Goal: Answer question/provide support: Share knowledge or assist other users

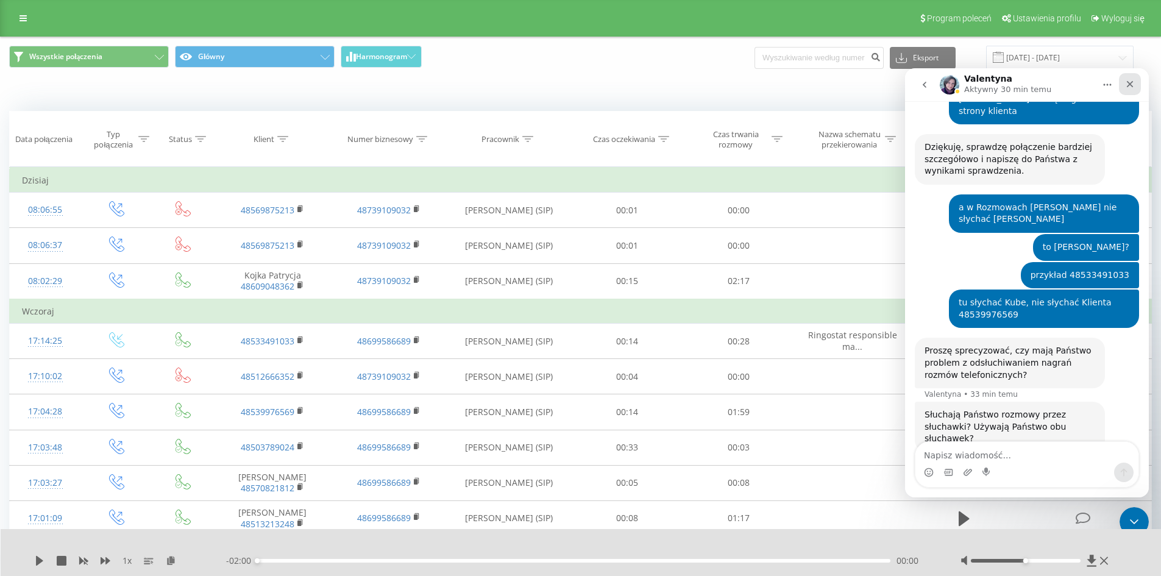
click at [1130, 85] on icon "Zamknij" at bounding box center [1130, 84] width 10 height 10
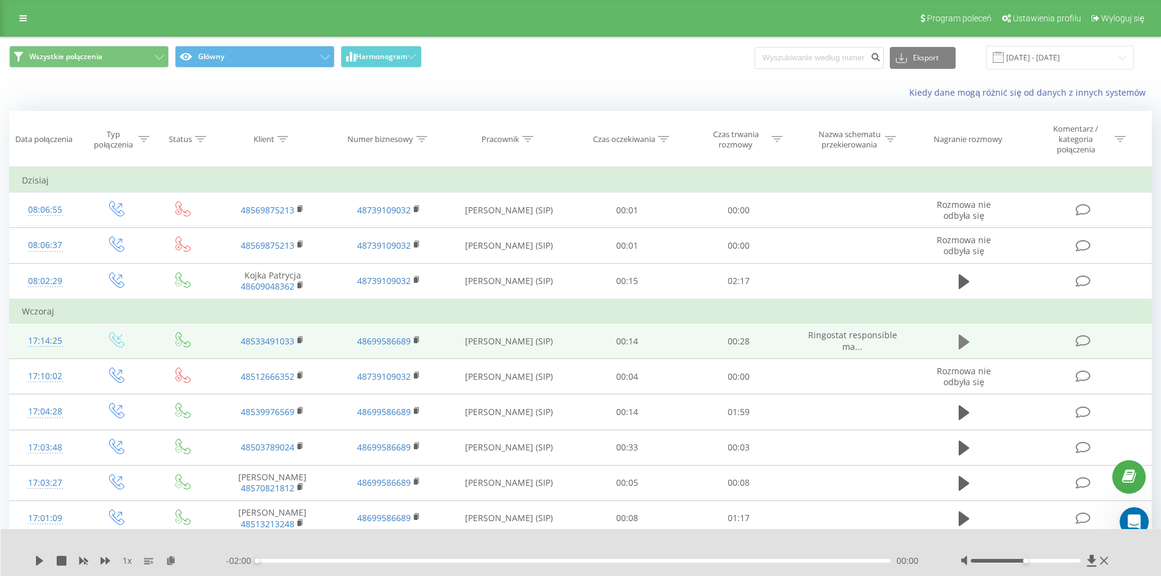
click at [963, 344] on icon at bounding box center [963, 341] width 11 height 15
click at [1129, 513] on icon "Otwórz komunikator Intercom" at bounding box center [1132, 520] width 20 height 20
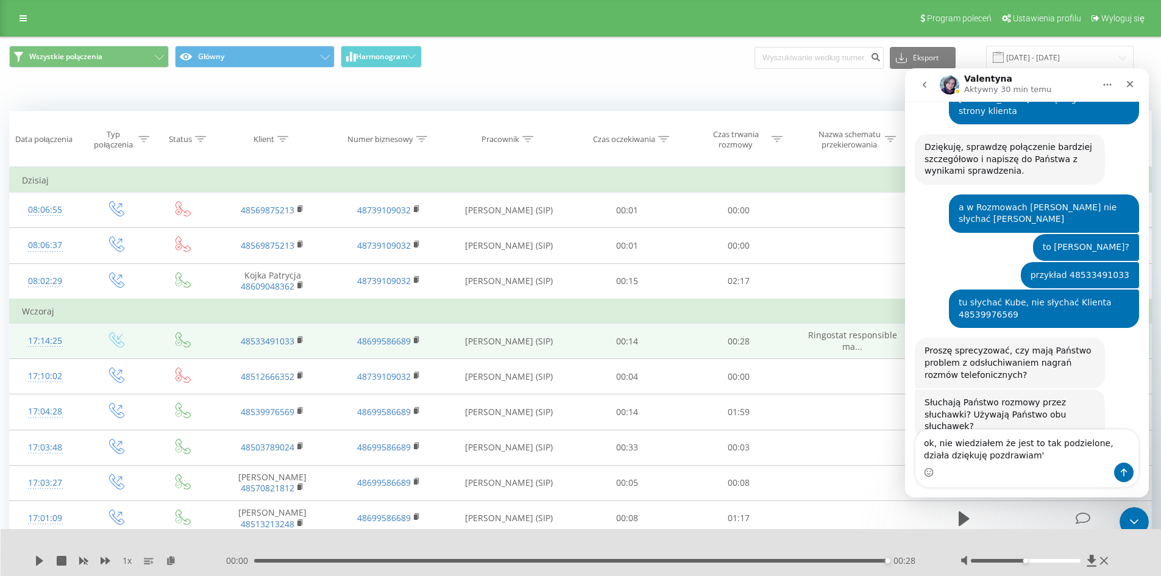
scroll to position [505, 0]
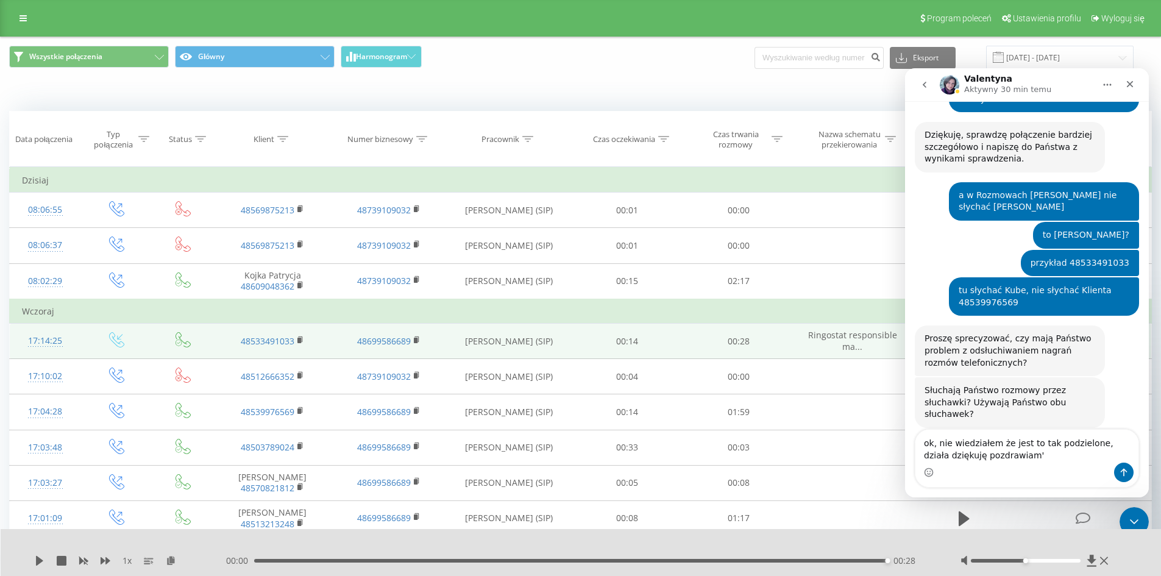
type textarea "ok, nie wiedziałem że jest to tak podzielone, działa dziękuję pozdrawiam'"
click at [39, 550] on div "1 x 00:00 00:28 00:28" at bounding box center [581, 552] width 1161 height 47
click at [43, 553] on div "1 x 00:00 00:28 00:28" at bounding box center [581, 552] width 1161 height 47
click at [37, 559] on icon at bounding box center [39, 561] width 7 height 10
click at [29, 561] on div "1 x 00:00 00:28 00:28" at bounding box center [581, 552] width 1161 height 47
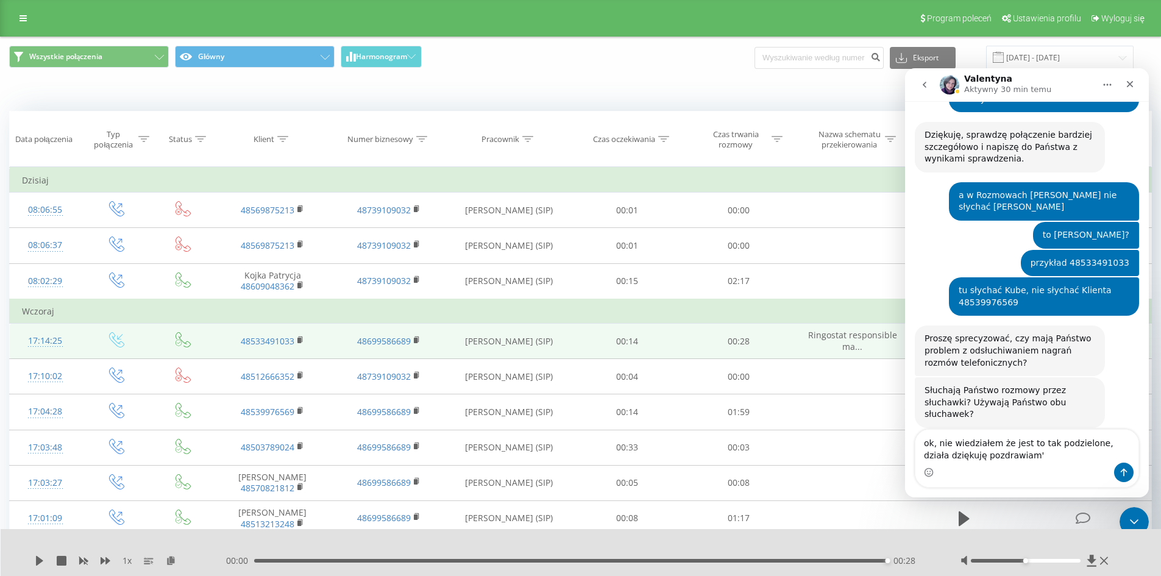
click at [34, 561] on div "1 x 00:00 00:28 00:28" at bounding box center [581, 552] width 1161 height 47
click at [37, 561] on icon at bounding box center [40, 561] width 10 height 10
drag, startPoint x: 291, startPoint y: 570, endPoint x: 286, endPoint y: 565, distance: 6.9
click at [290, 570] on div "1 x 00:00 00:28 00:28" at bounding box center [581, 552] width 1161 height 47
click at [284, 565] on div "00:00 00:28 00:28" at bounding box center [578, 560] width 704 height 12
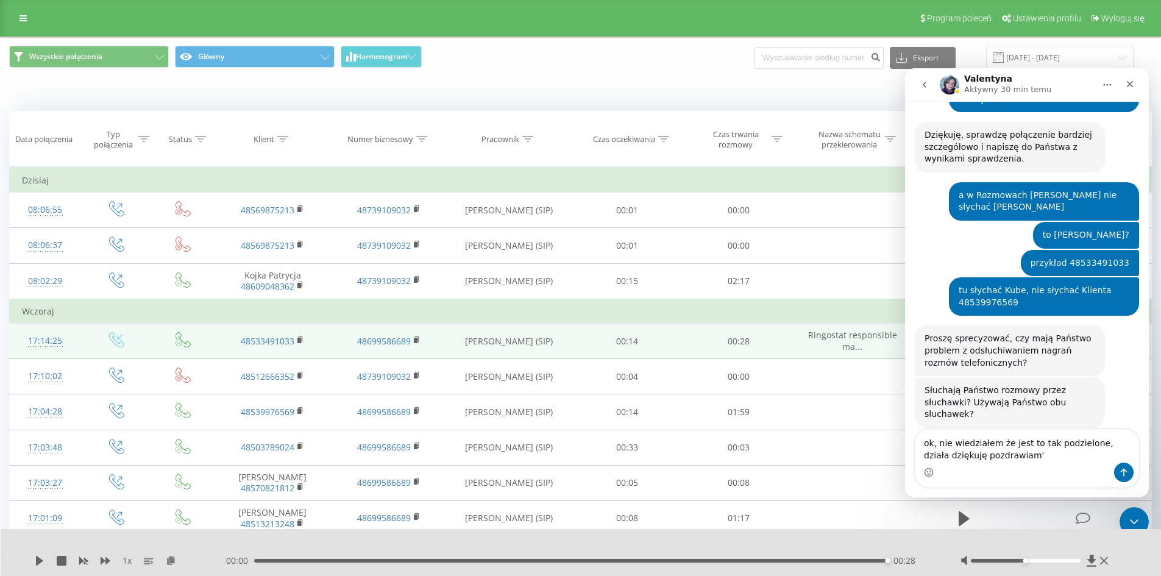
click at [281, 561] on div "00:28" at bounding box center [571, 561] width 634 height 4
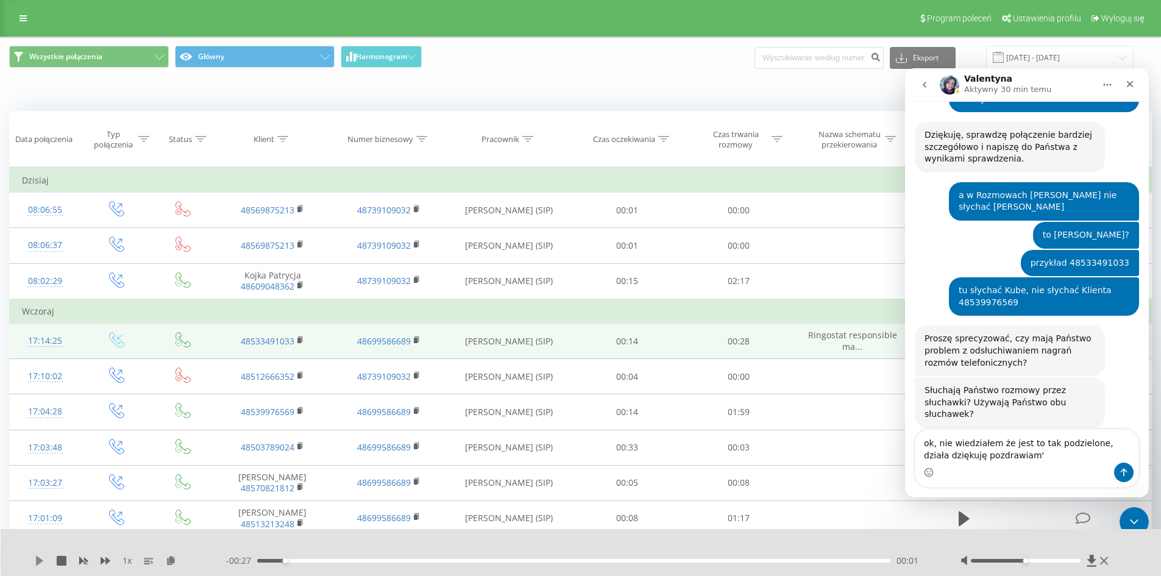
click at [40, 558] on icon at bounding box center [40, 561] width 10 height 10
click at [1129, 88] on icon "Zamknij" at bounding box center [1130, 84] width 10 height 10
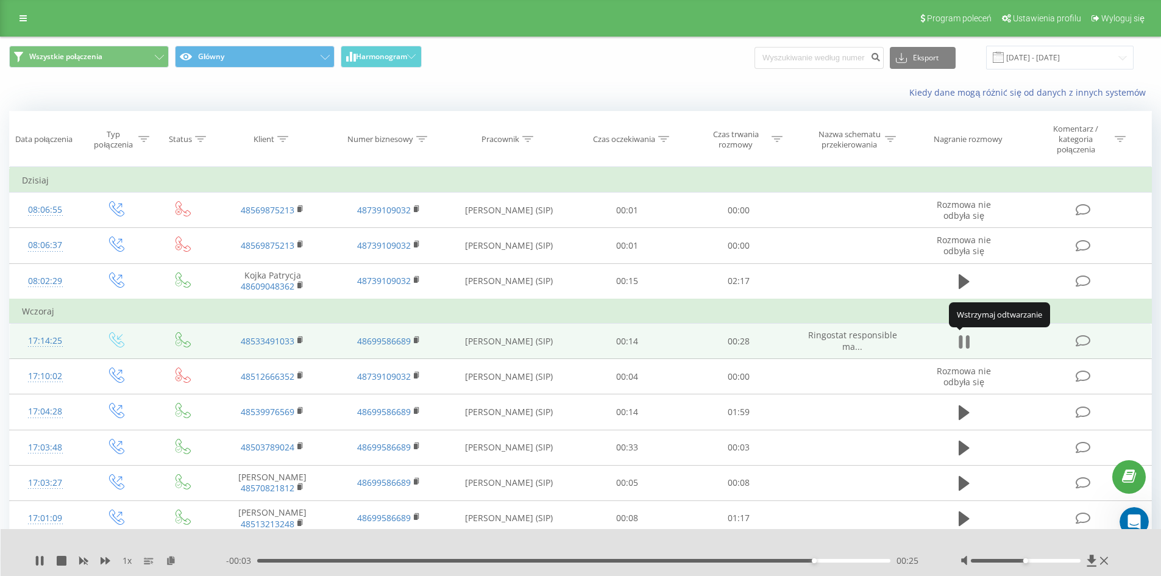
click at [963, 344] on icon at bounding box center [963, 341] width 11 height 17
click at [962, 341] on icon at bounding box center [963, 341] width 11 height 15
click at [962, 341] on icon at bounding box center [963, 341] width 11 height 17
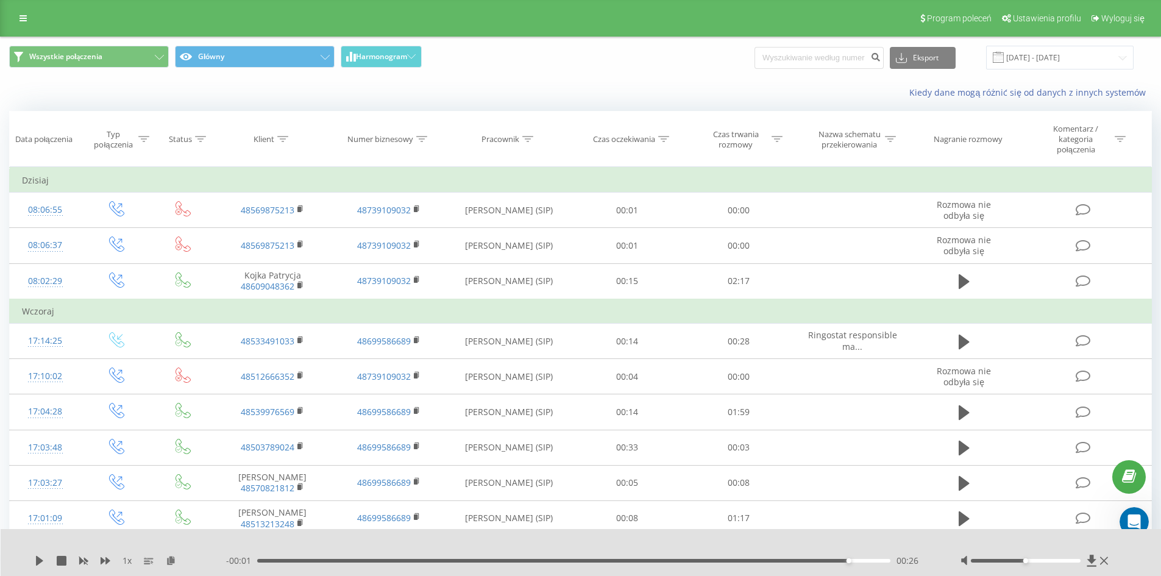
drag, startPoint x: 261, startPoint y: 338, endPoint x: 214, endPoint y: 317, distance: 51.3
click at [214, 317] on td "Wczoraj" at bounding box center [581, 311] width 1142 height 24
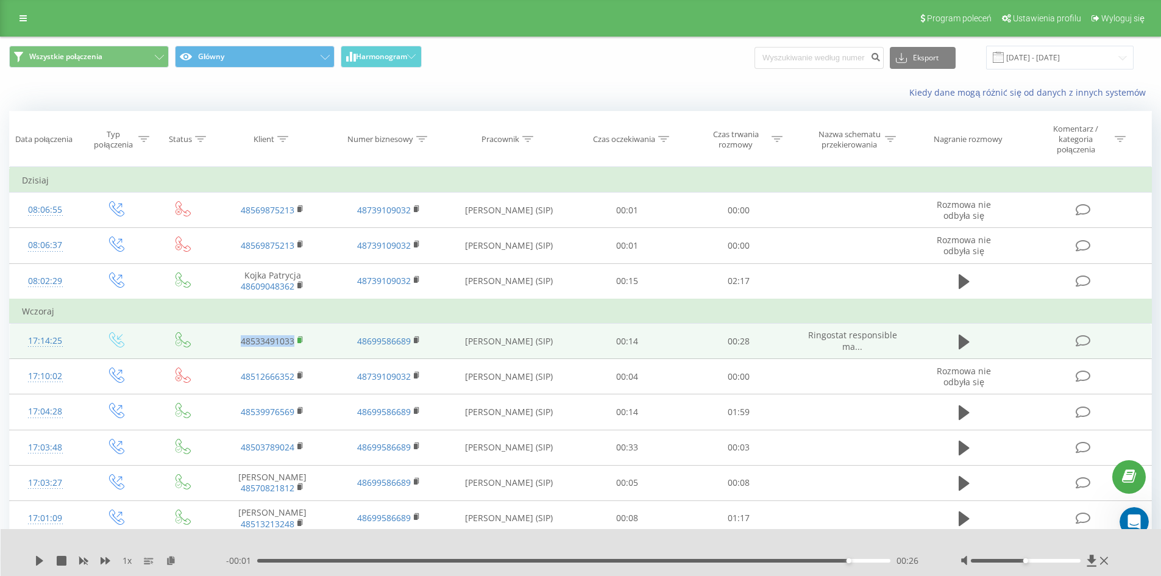
drag, startPoint x: 228, startPoint y: 338, endPoint x: 302, endPoint y: 346, distance: 74.1
click at [302, 346] on td "48533491033" at bounding box center [272, 341] width 116 height 35
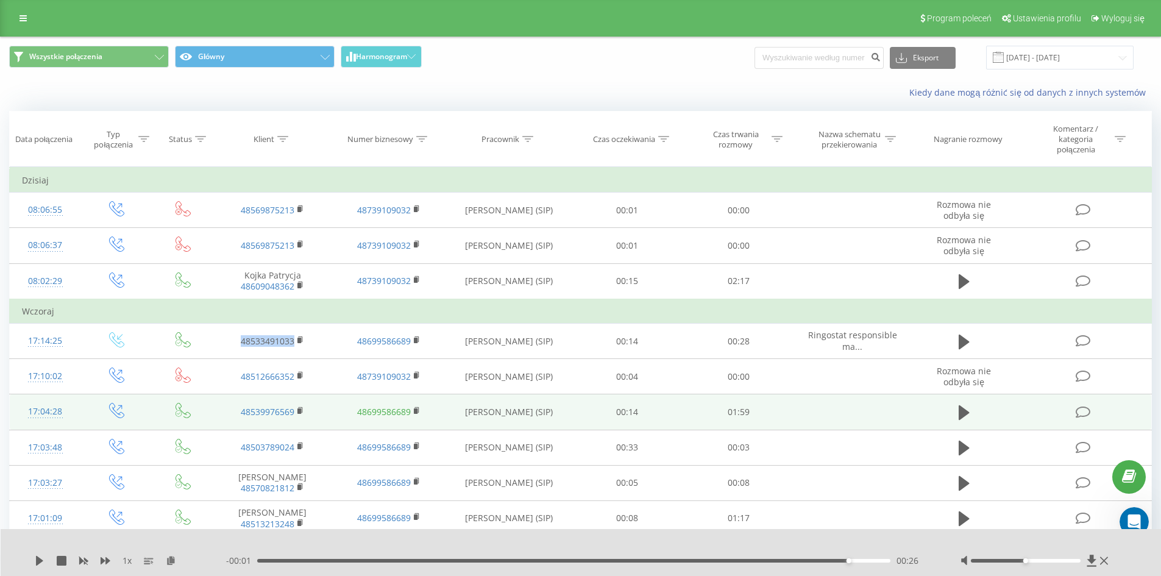
copy link "48533491033"
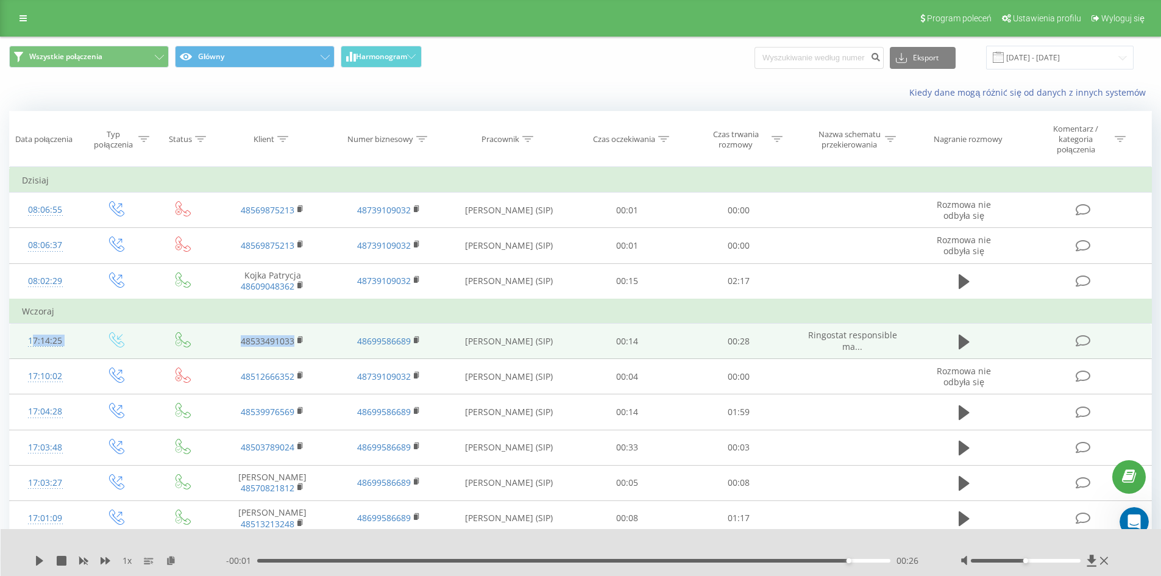
drag, startPoint x: 22, startPoint y: 341, endPoint x: 320, endPoint y: 345, distance: 298.0
click at [321, 345] on tr "17:14:25 48533491033 48699586689 [PERSON_NAME] (SIP) 00:14 00:28 Ringostat resp…" at bounding box center [581, 341] width 1142 height 35
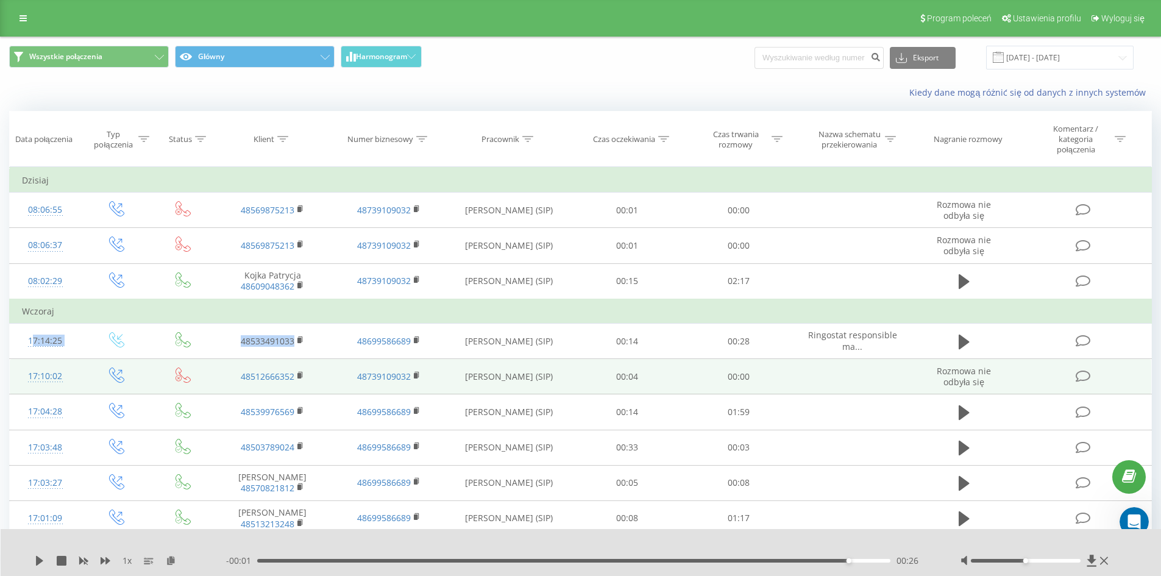
copy tr "17:14:25 48533491033"
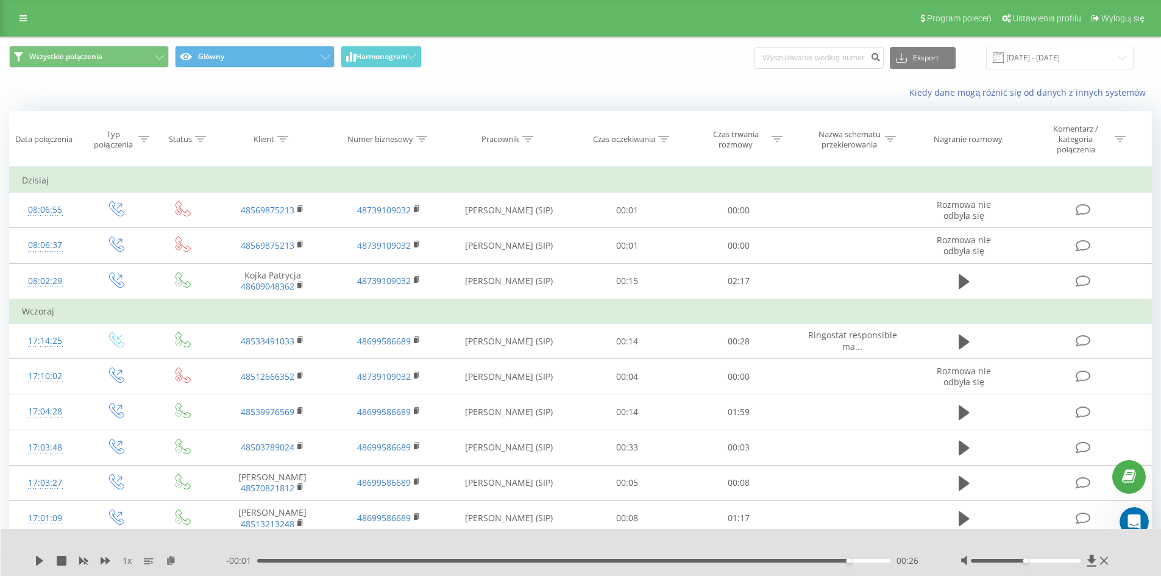
click at [316, 311] on td "Wczoraj" at bounding box center [581, 311] width 1142 height 24
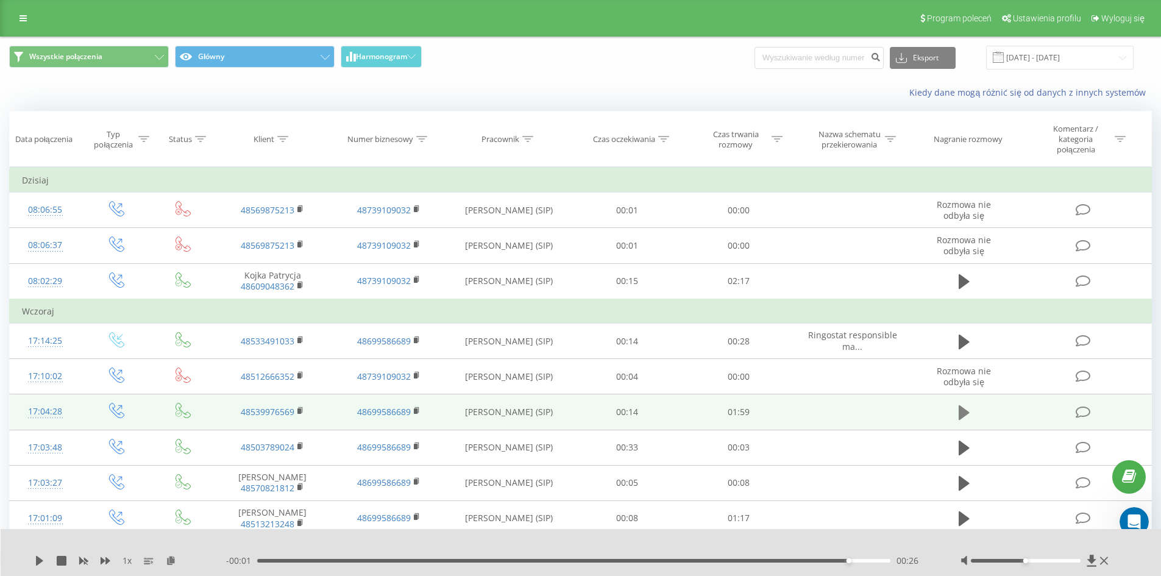
click at [963, 409] on icon at bounding box center [963, 412] width 11 height 15
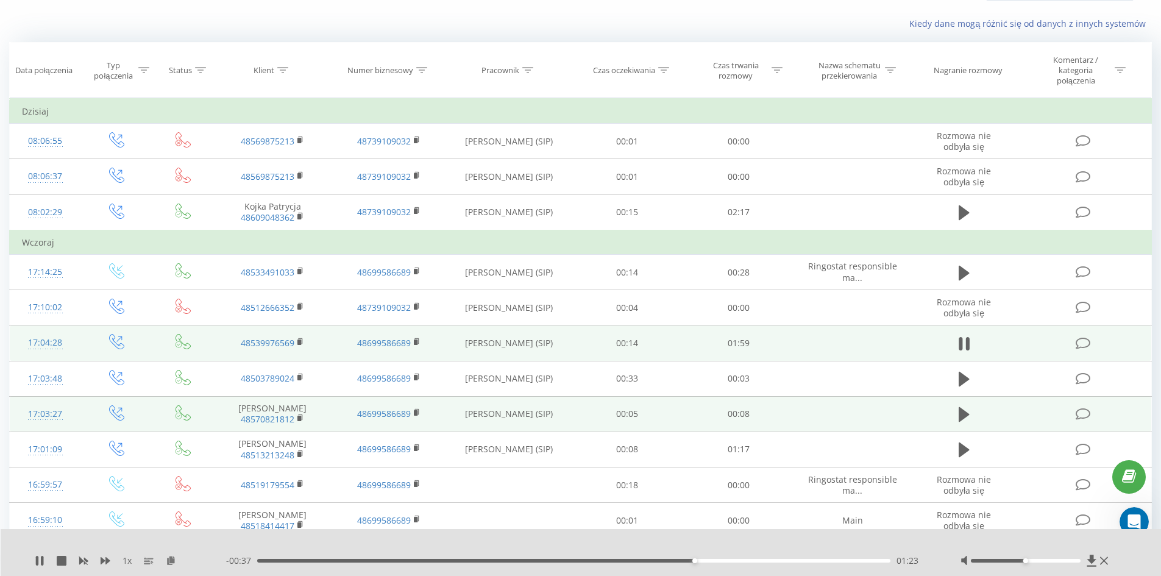
scroll to position [183, 0]
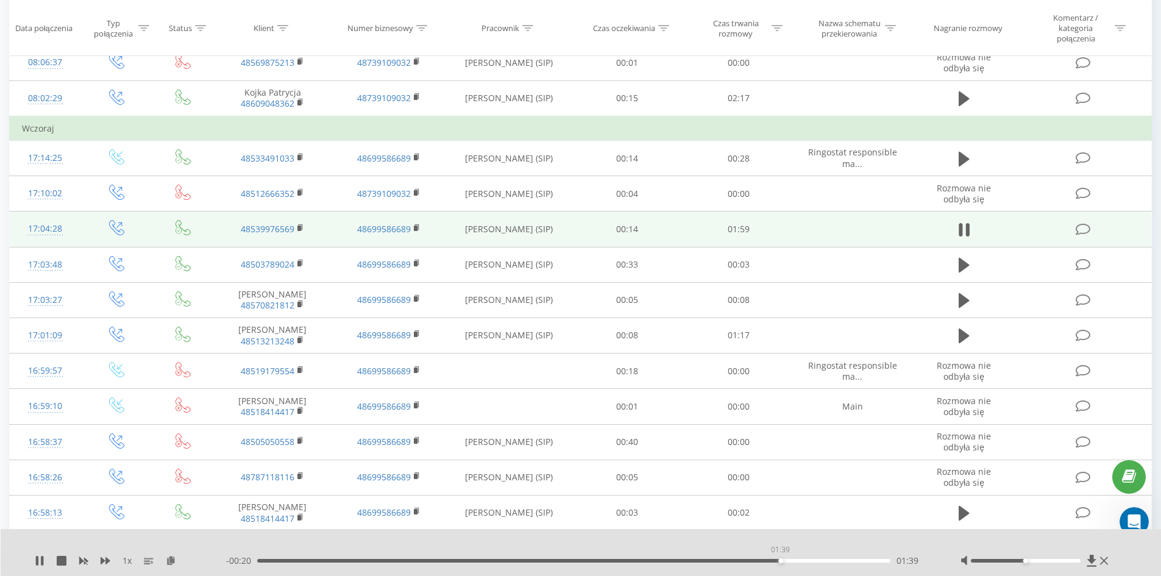
drag, startPoint x: 780, startPoint y: 561, endPoint x: 789, endPoint y: 561, distance: 9.1
click at [781, 561] on div "01:39" at bounding box center [574, 561] width 634 height 4
click at [834, 562] on div "01:49" at bounding box center [574, 561] width 634 height 4
drag, startPoint x: 262, startPoint y: 226, endPoint x: 250, endPoint y: 230, distance: 12.9
click at [250, 230] on link "48539976569" at bounding box center [268, 229] width 54 height 12
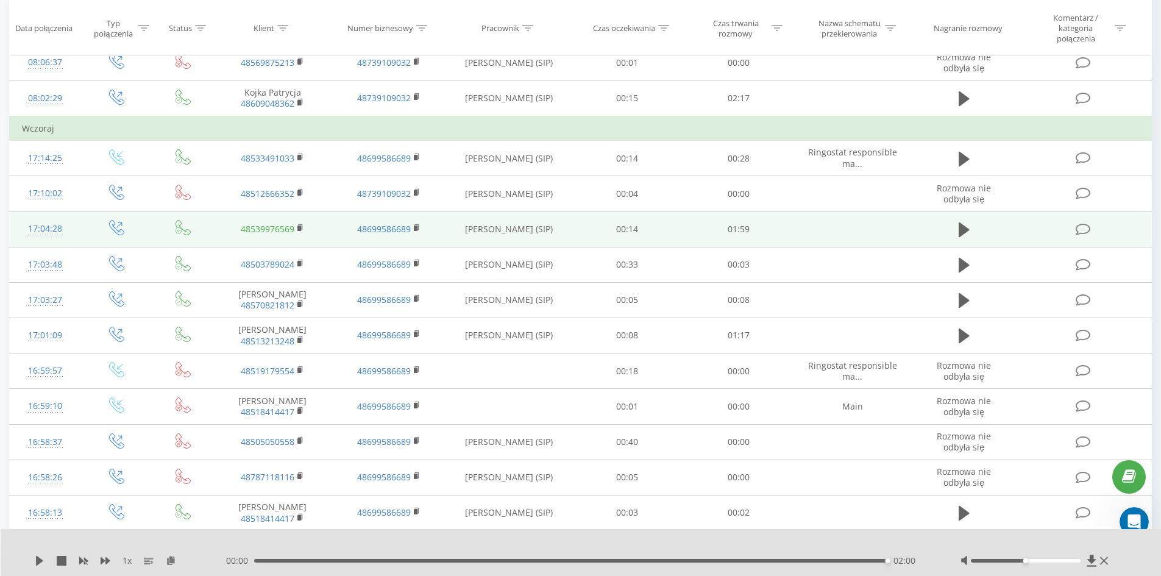
click at [272, 228] on link "48539976569" at bounding box center [268, 229] width 54 height 12
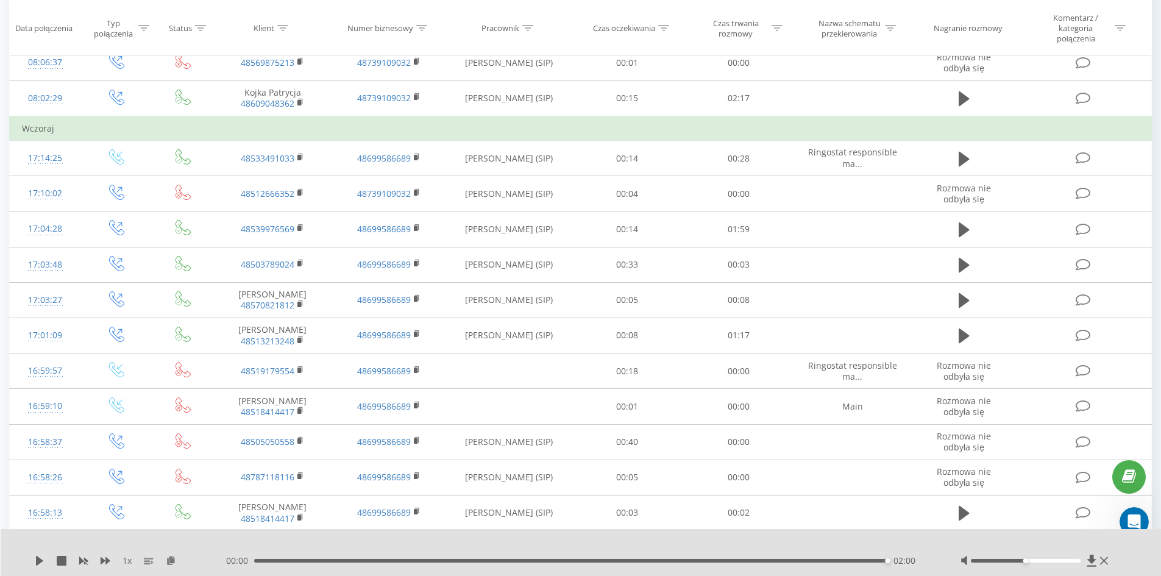
click at [832, 118] on td "Wczoraj" at bounding box center [581, 128] width 1142 height 24
click at [41, 558] on icon at bounding box center [40, 561] width 10 height 10
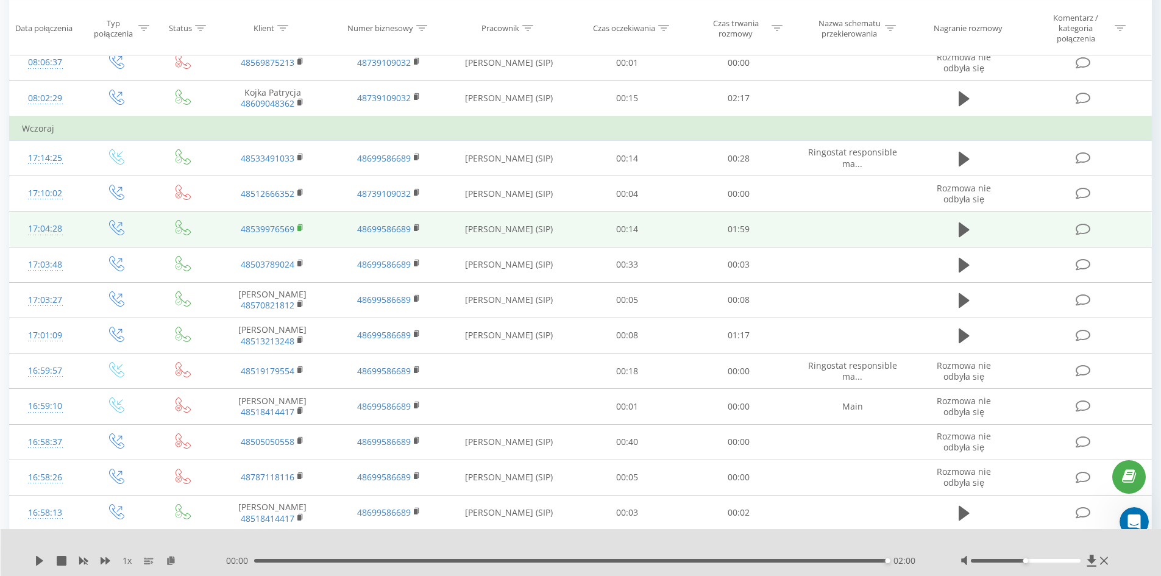
click at [300, 227] on rect at bounding box center [299, 227] width 4 height 5
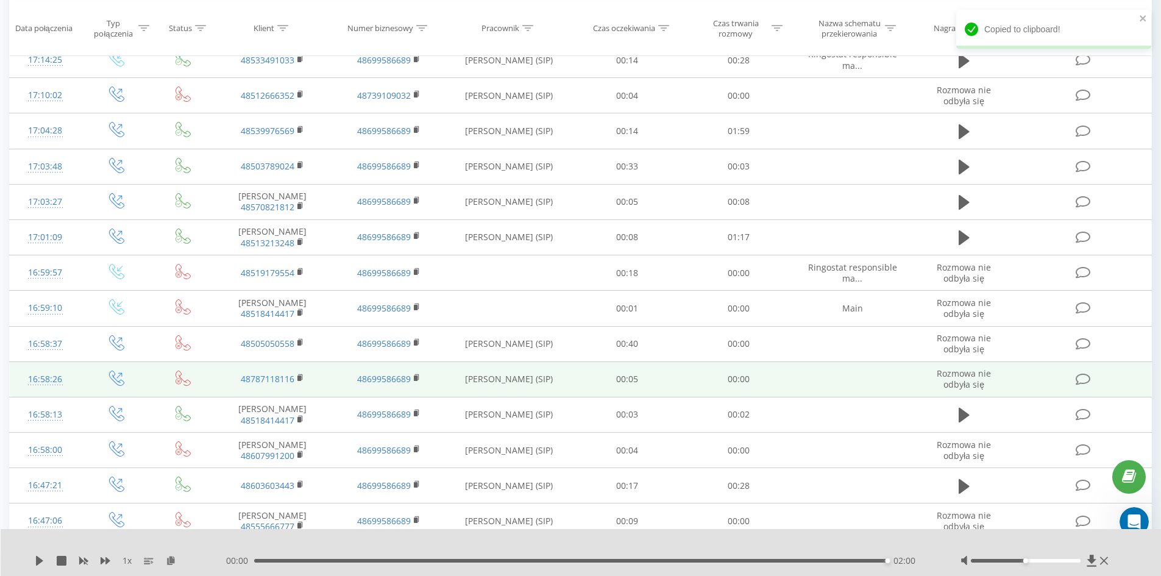
scroll to position [366, 0]
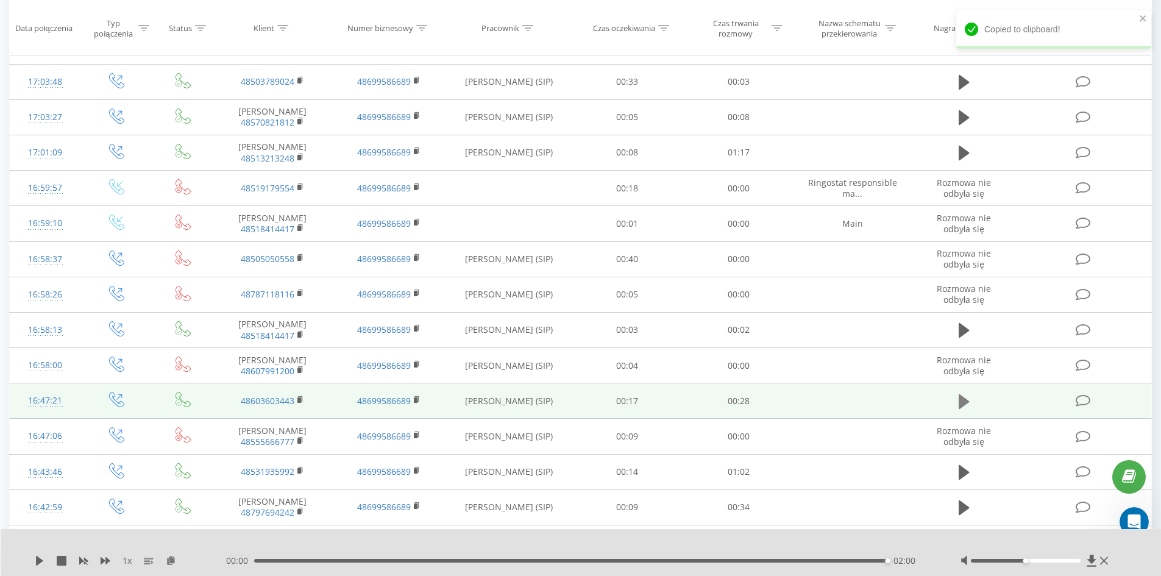
click at [958, 398] on icon at bounding box center [963, 401] width 11 height 15
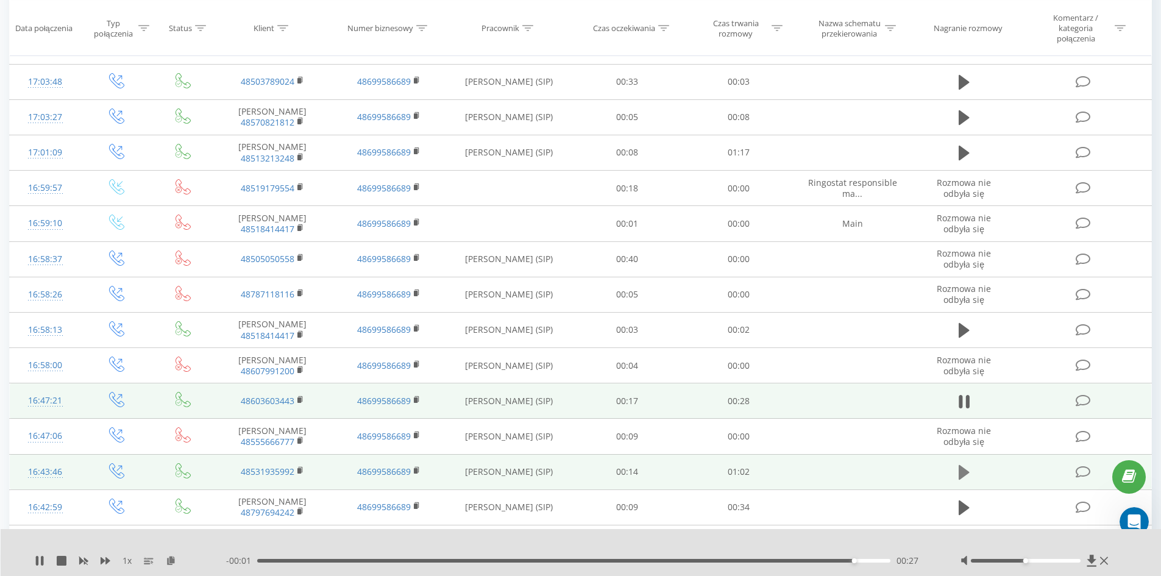
click at [961, 475] on icon at bounding box center [963, 472] width 11 height 15
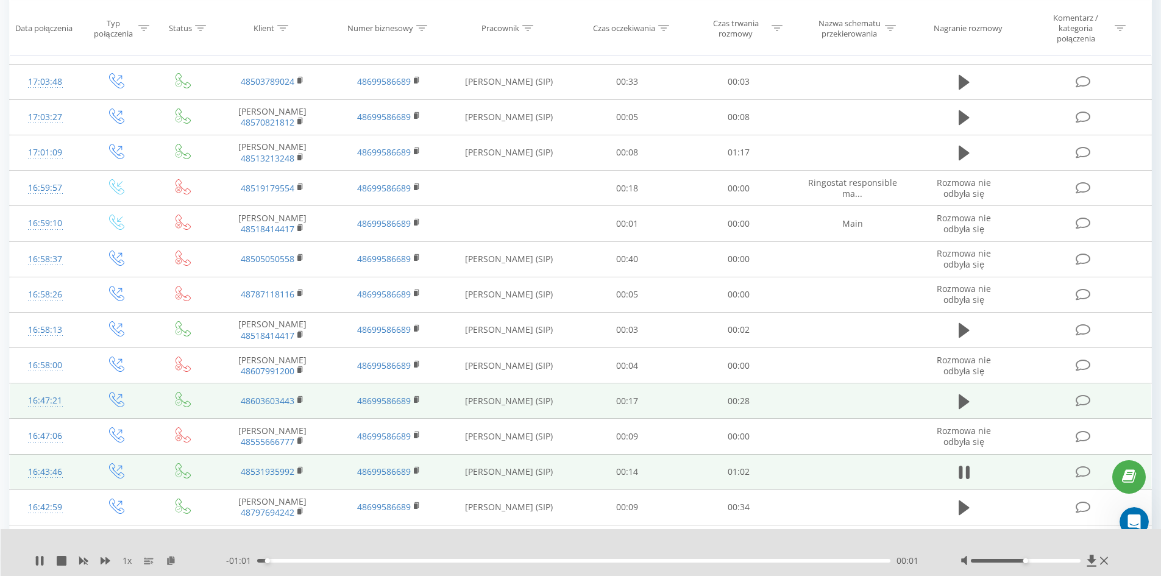
click at [369, 557] on div "- 01:01 00:01 00:01" at bounding box center [578, 560] width 704 height 12
click at [370, 559] on div "00:11" at bounding box center [574, 561] width 634 height 4
click at [419, 563] on div "- 00:51 00:11 00:11" at bounding box center [578, 560] width 704 height 12
click at [412, 559] on div "00:15" at bounding box center [574, 561] width 634 height 4
click at [444, 561] on div "00:18" at bounding box center [574, 561] width 634 height 4
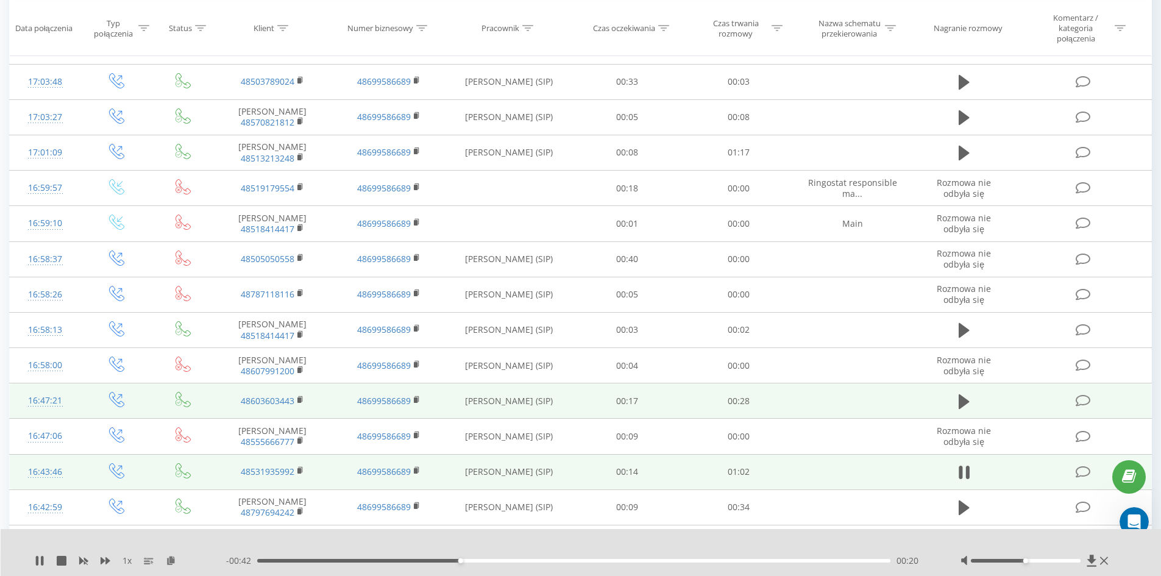
click at [486, 558] on div "- 00:42 00:20 00:20" at bounding box center [578, 560] width 704 height 12
drag, startPoint x: 479, startPoint y: 560, endPoint x: 486, endPoint y: 562, distance: 6.9
click at [483, 561] on div "00:22" at bounding box center [574, 561] width 634 height 4
click at [476, 560] on div "00:21" at bounding box center [574, 561] width 634 height 4
click at [511, 560] on div "00:22" at bounding box center [574, 561] width 634 height 4
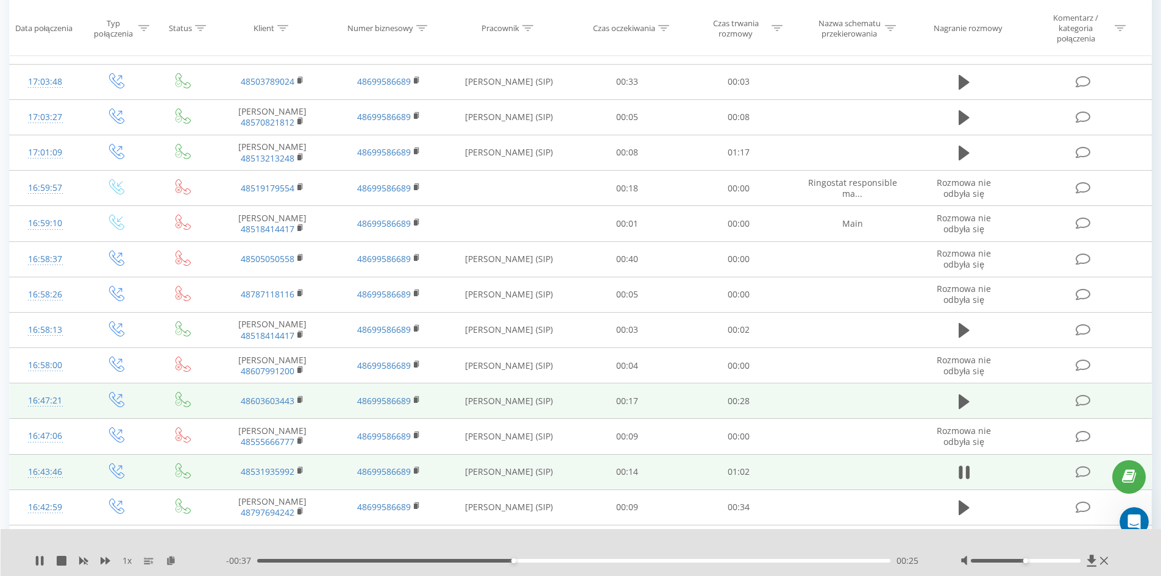
click at [531, 560] on div "00:25" at bounding box center [574, 561] width 634 height 4
click at [561, 559] on div "00:30" at bounding box center [574, 561] width 634 height 4
click at [579, 560] on div "00:30" at bounding box center [574, 561] width 634 height 4
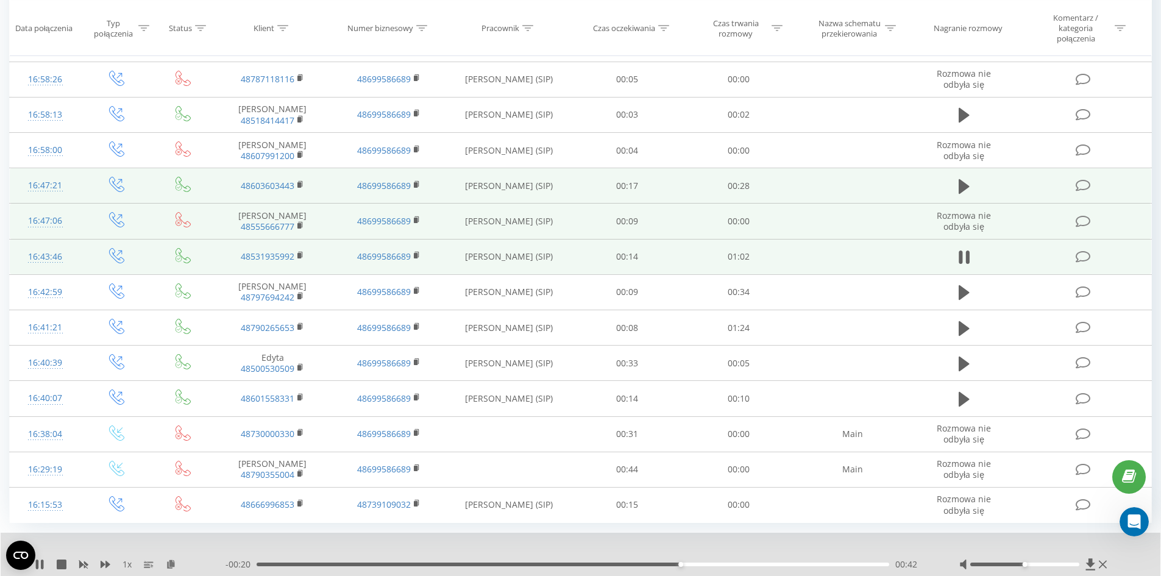
scroll to position [559, 0]
